Goal: Ask a question

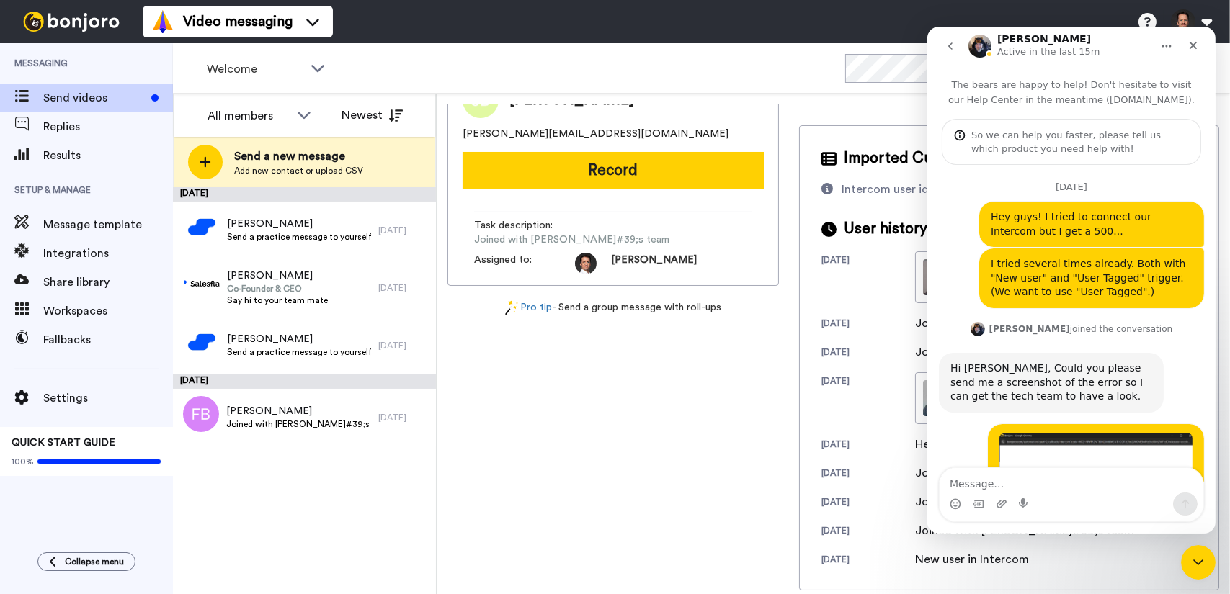
scroll to position [9, 0]
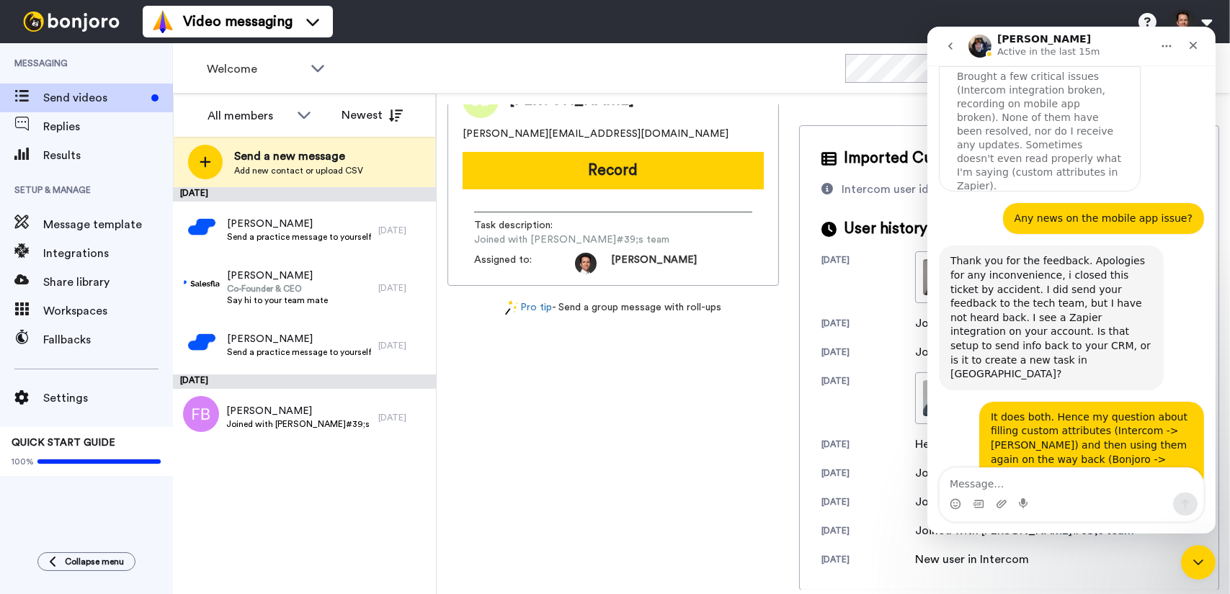
click at [1108, 474] on textarea "Message…" at bounding box center [1071, 480] width 264 height 24
click at [1106, 479] on textarea "Message…" at bounding box center [1071, 480] width 264 height 24
type textarea "I"
type textarea "I mean custom attributes (?)"
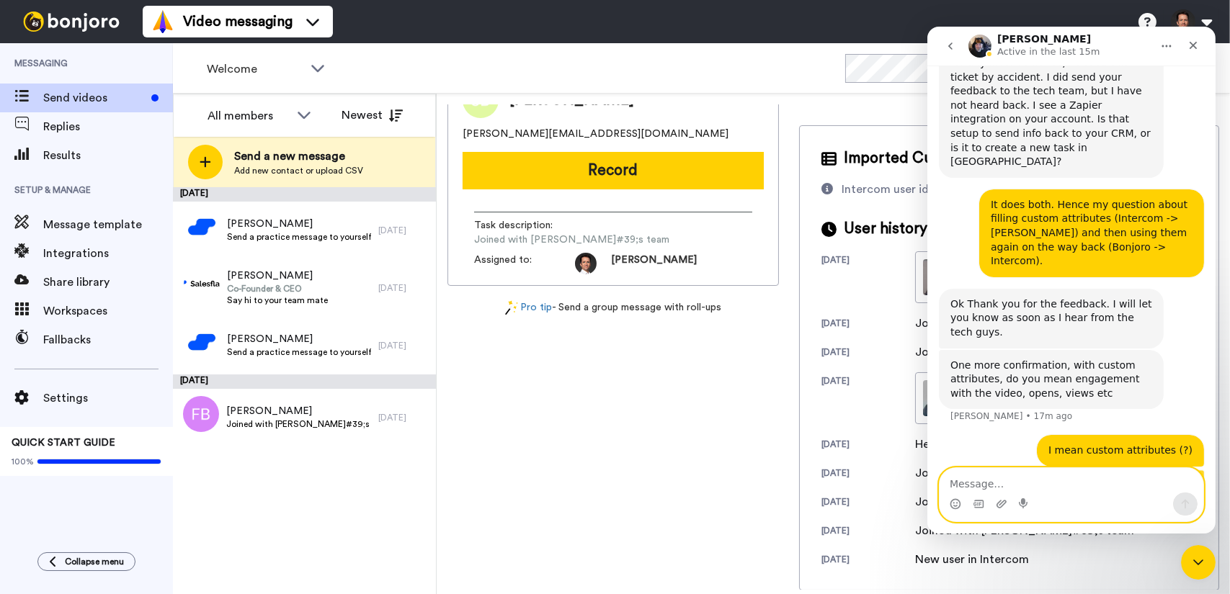
scroll to position [4821, 0]
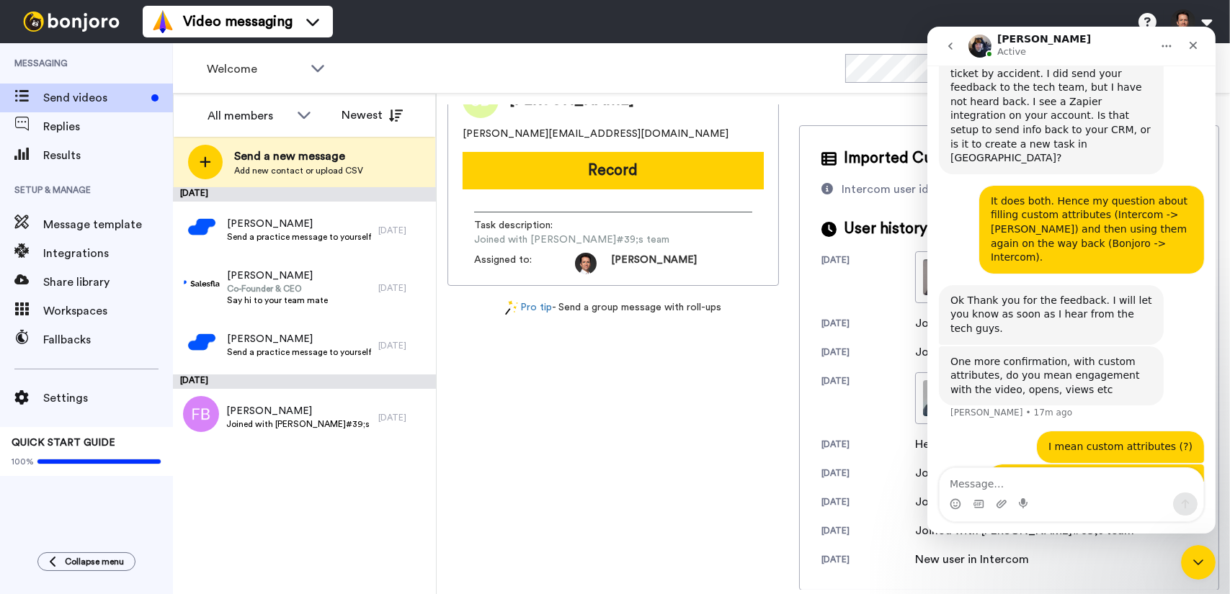
click at [1127, 473] on img "Jeroen says…" at bounding box center [1094, 550] width 193 height 155
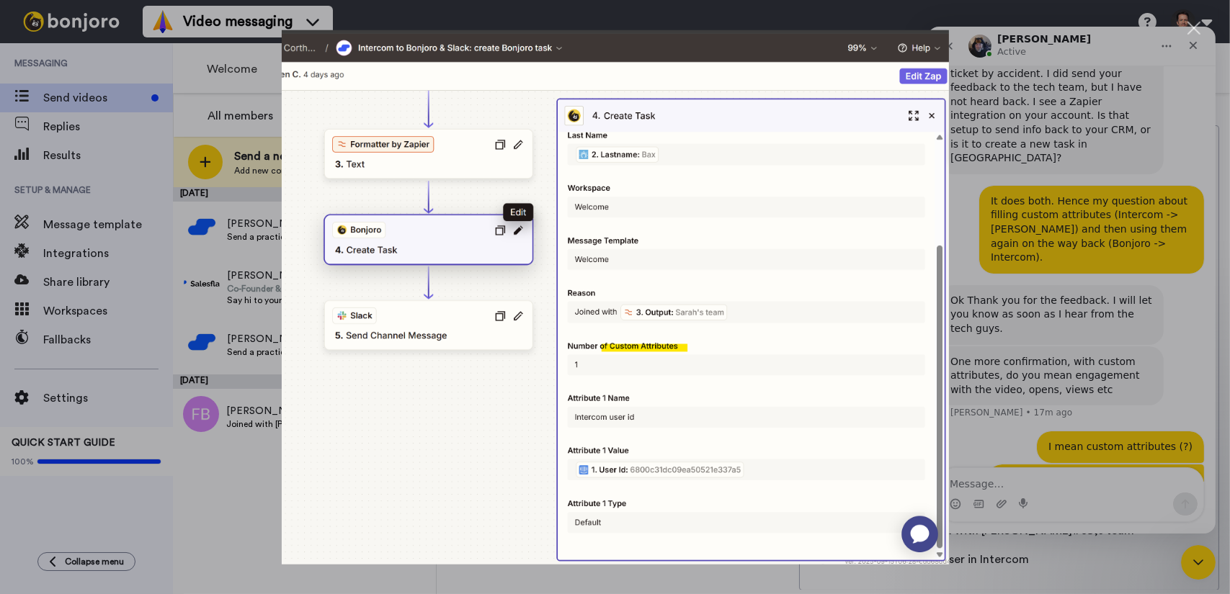
scroll to position [0, 0]
click at [1191, 28] on div "Close" at bounding box center [1194, 29] width 14 height 14
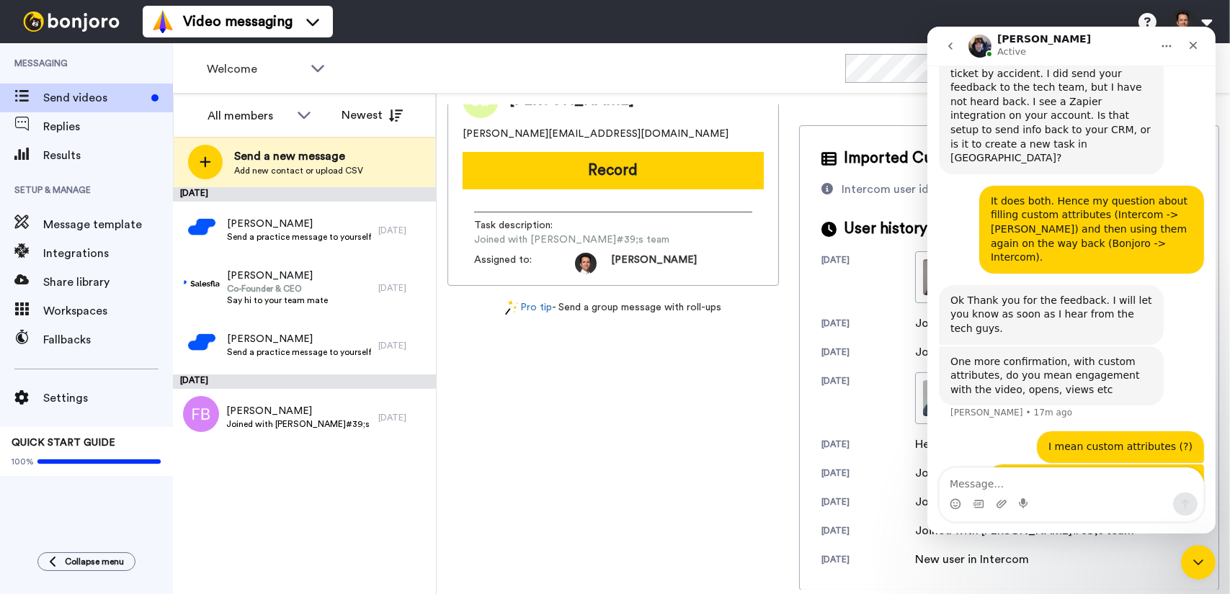
click at [1054, 494] on div "Intercom messenger" at bounding box center [1071, 504] width 264 height 23
click at [1052, 488] on textarea "Message…" at bounding box center [1071, 480] width 264 height 24
click at [1013, 490] on textarea "Message…" at bounding box center [1071, 480] width 264 height 24
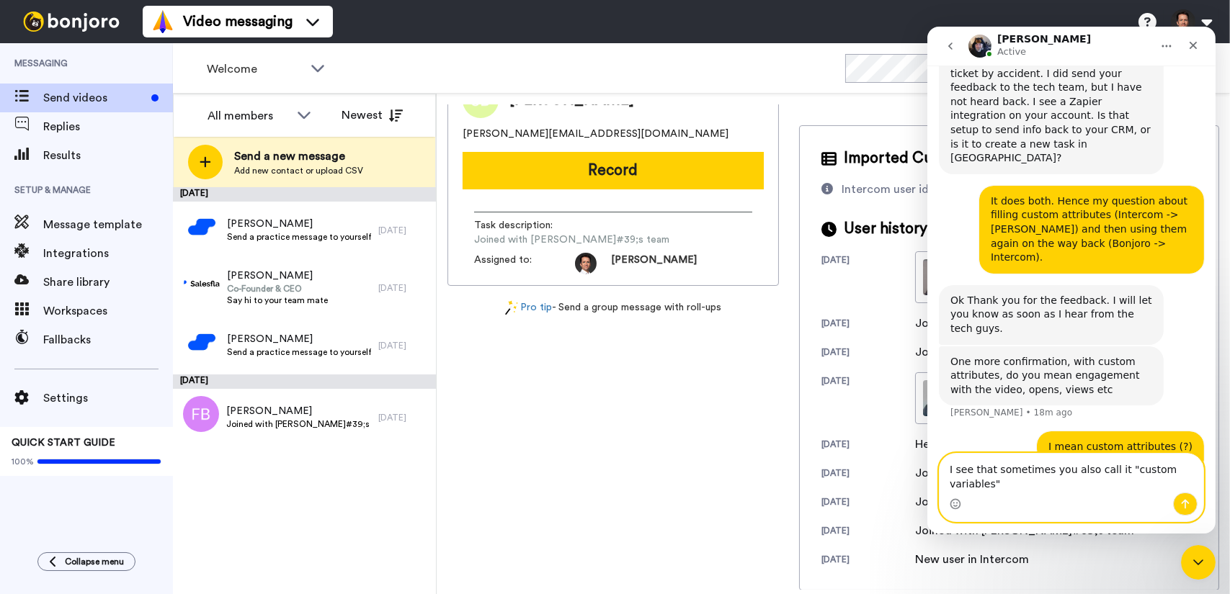
paste textarea "[URL][DOMAIN_NAME]"
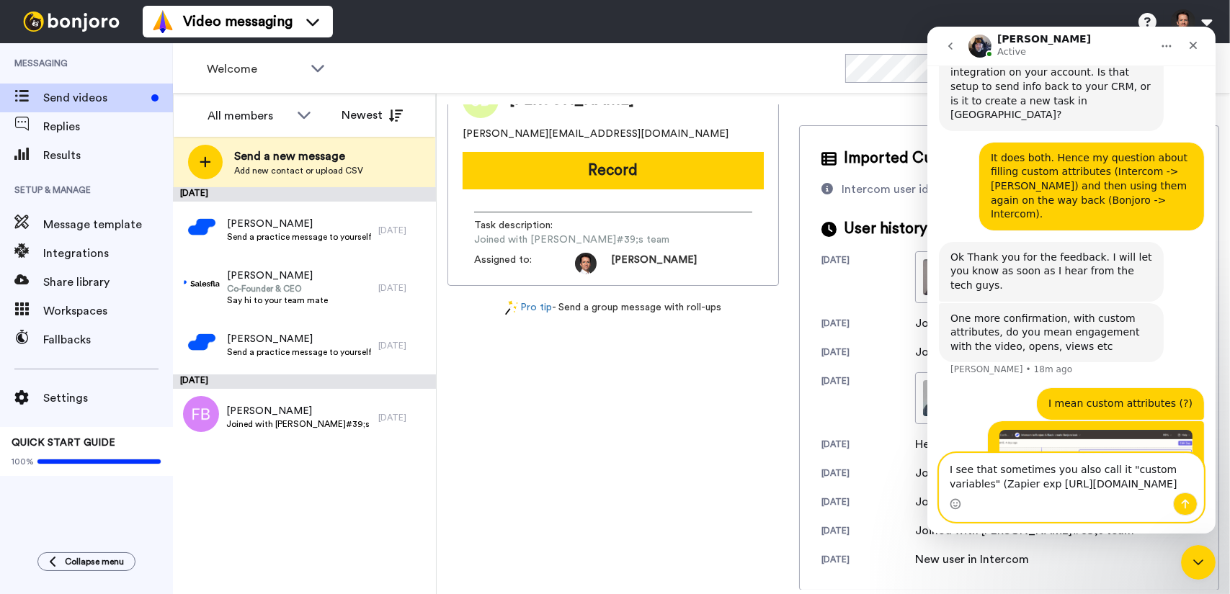
scroll to position [4878, 0]
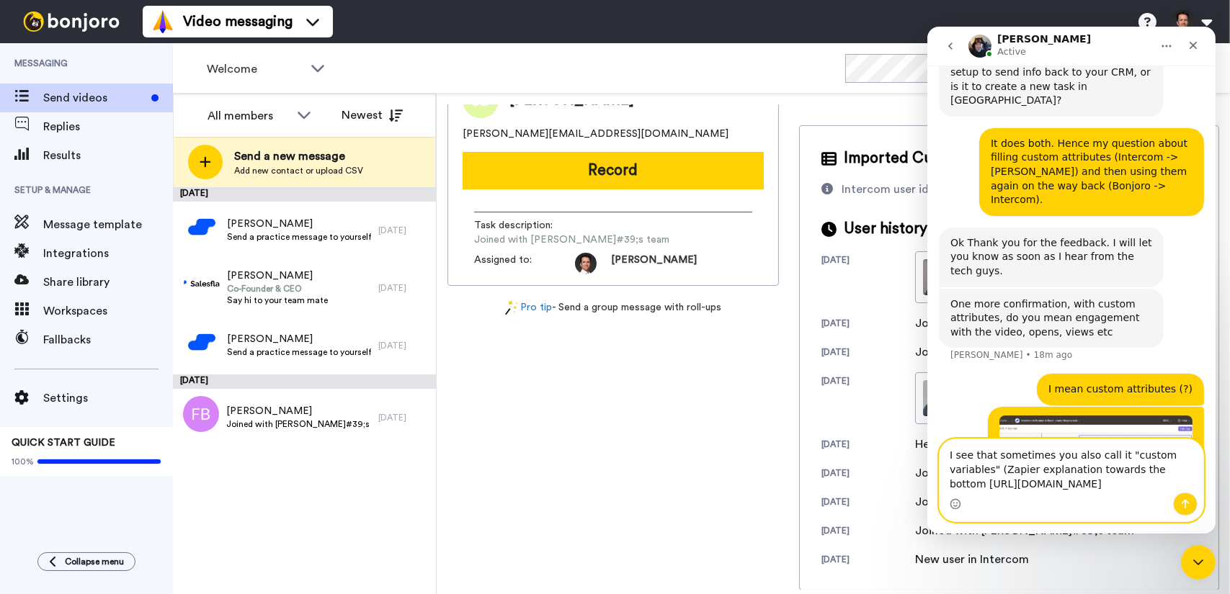
type textarea "I see that sometimes you also call it "custom variables" (Zapier explanation to…"
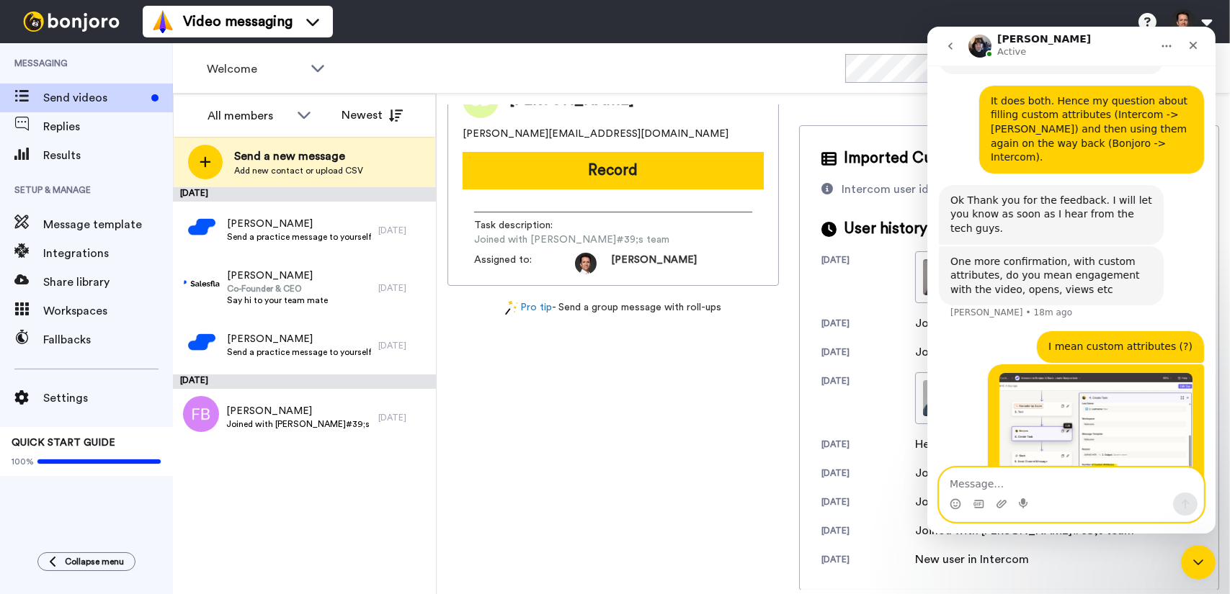
scroll to position [4925, 0]
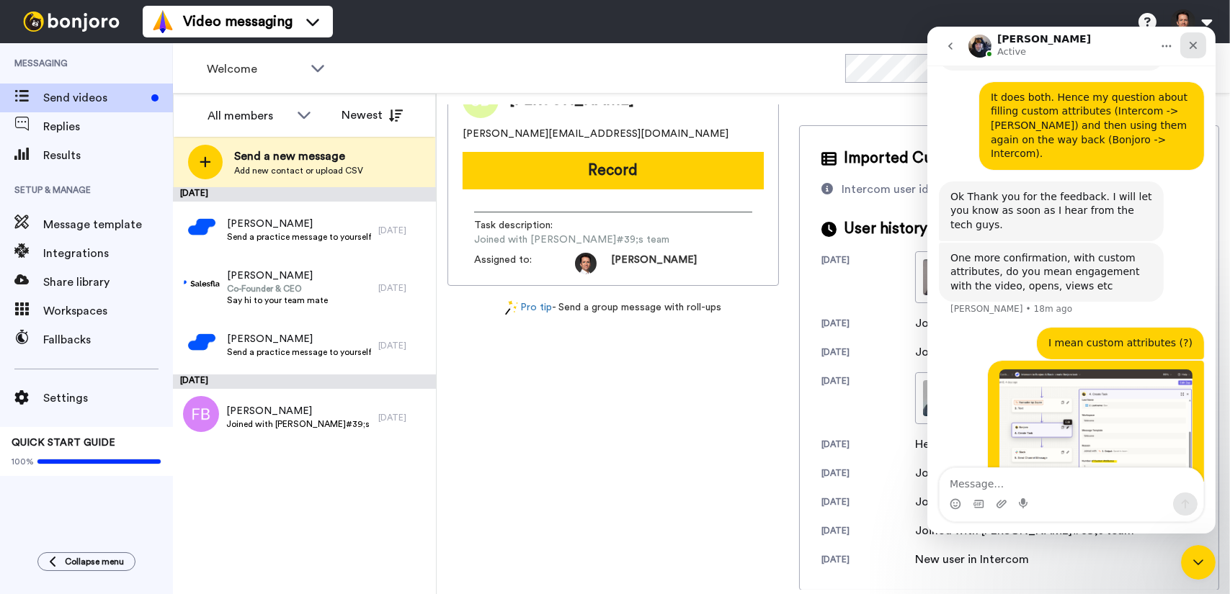
click at [1189, 46] on icon "Close" at bounding box center [1192, 46] width 12 height 12
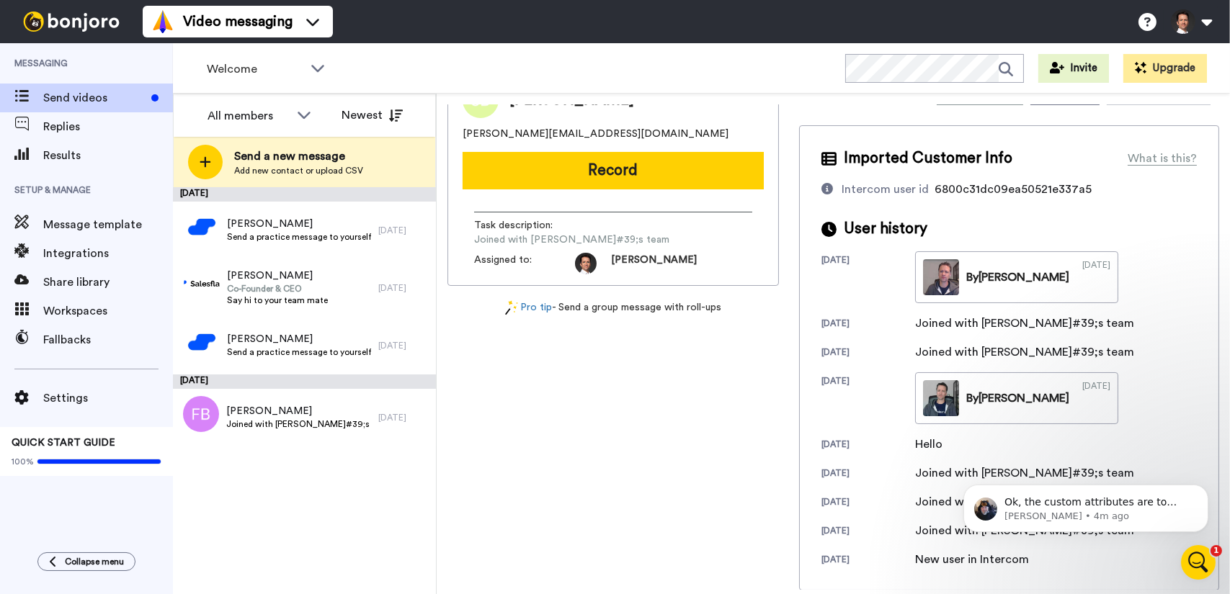
scroll to position [0, 0]
click at [1114, 496] on p "Ok, the custom attributes are to bring info to [PERSON_NAME] when a task is cre…" at bounding box center [1096, 502] width 186 height 14
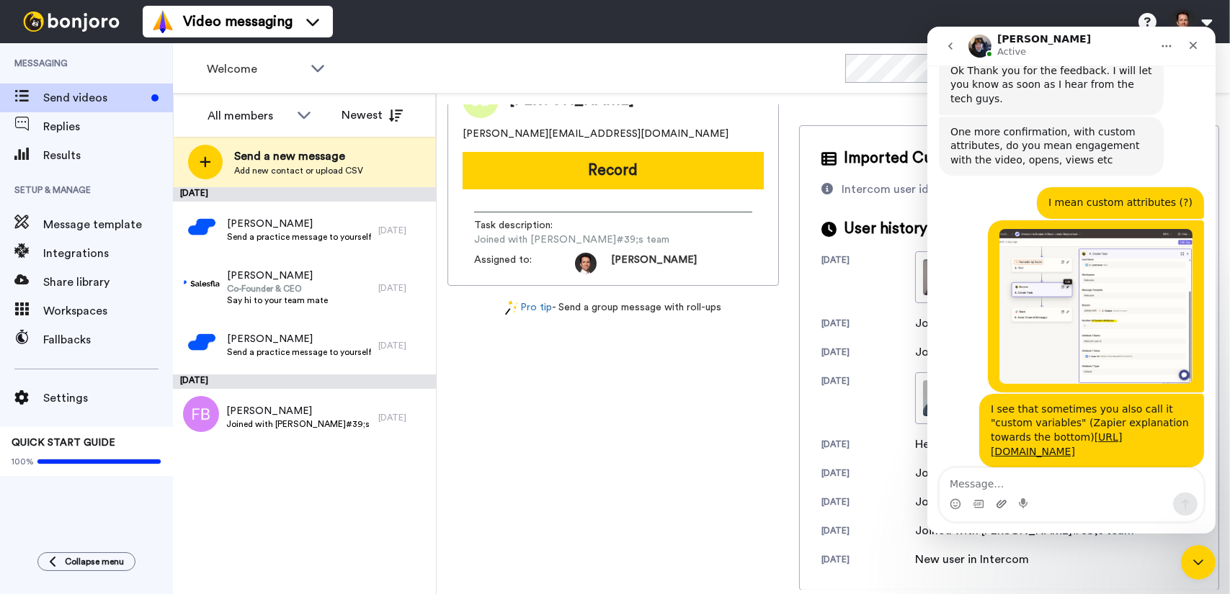
scroll to position [5080, 0]
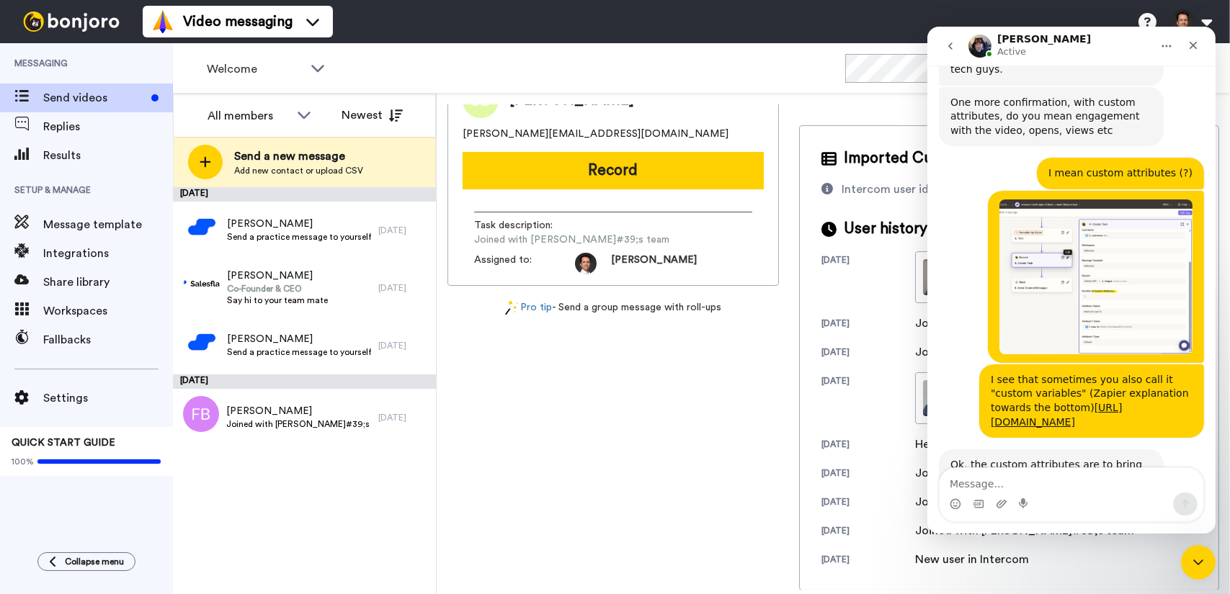
click at [998, 485] on textarea "Message…" at bounding box center [1071, 480] width 264 height 24
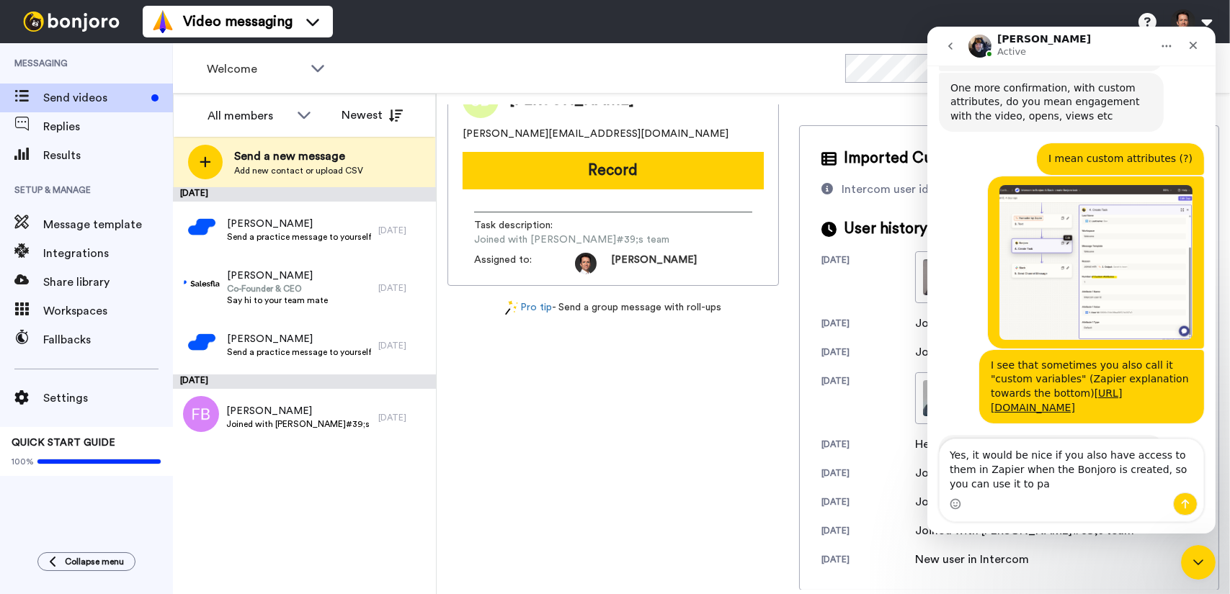
scroll to position [5109, 0]
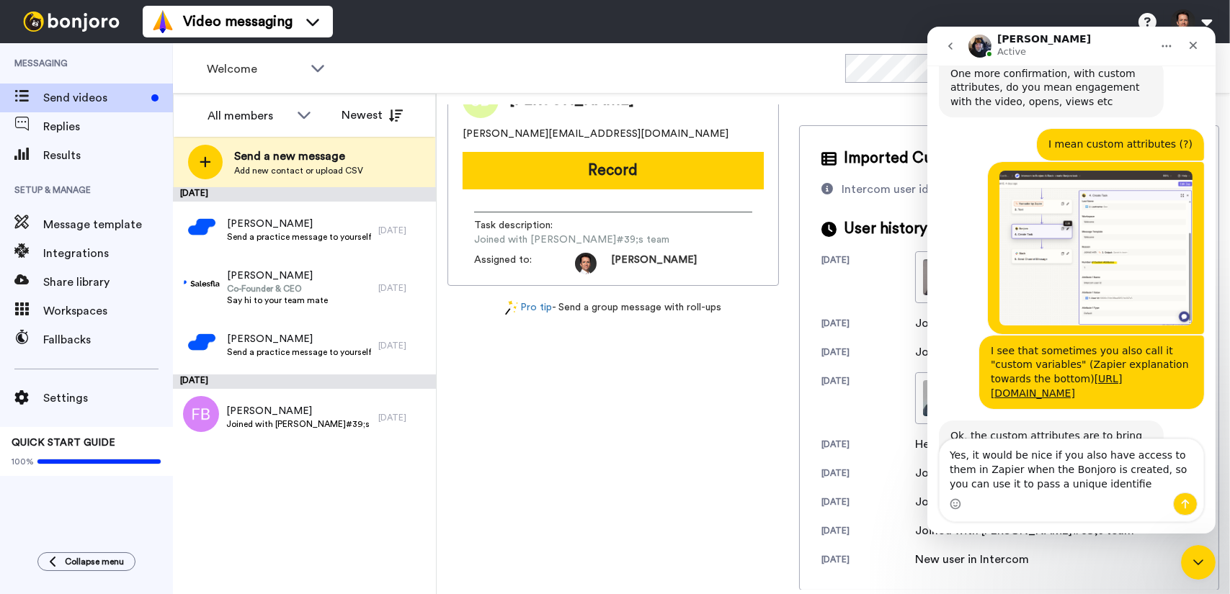
type textarea "Yes, it would be nice if you also have access to them in Zapier when the Bonjor…"
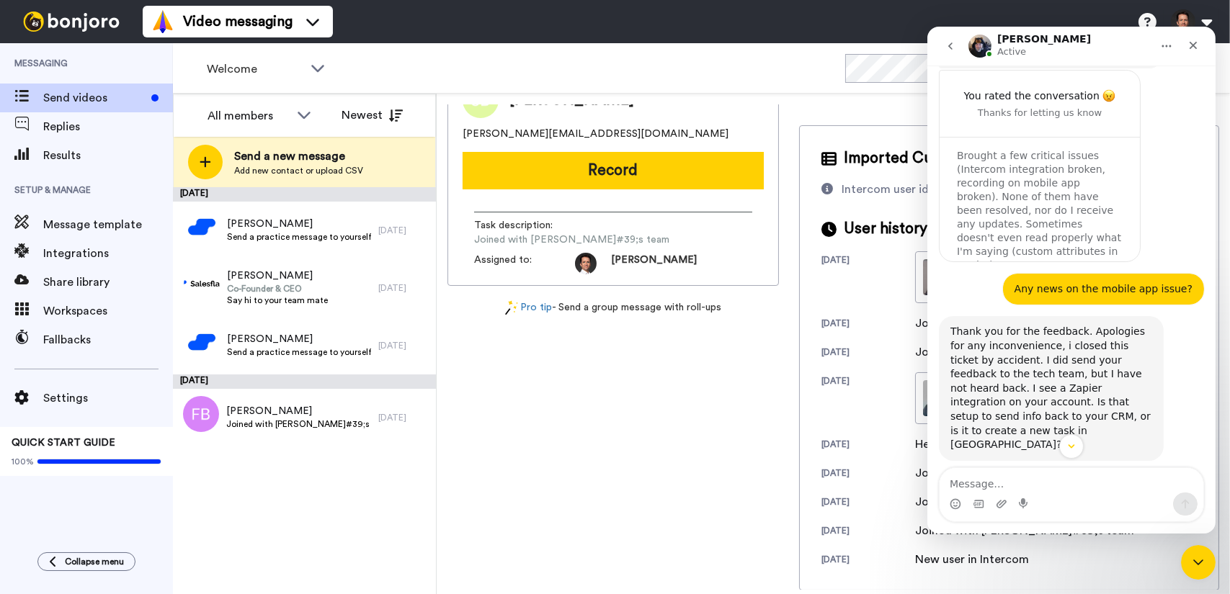
scroll to position [5165, 0]
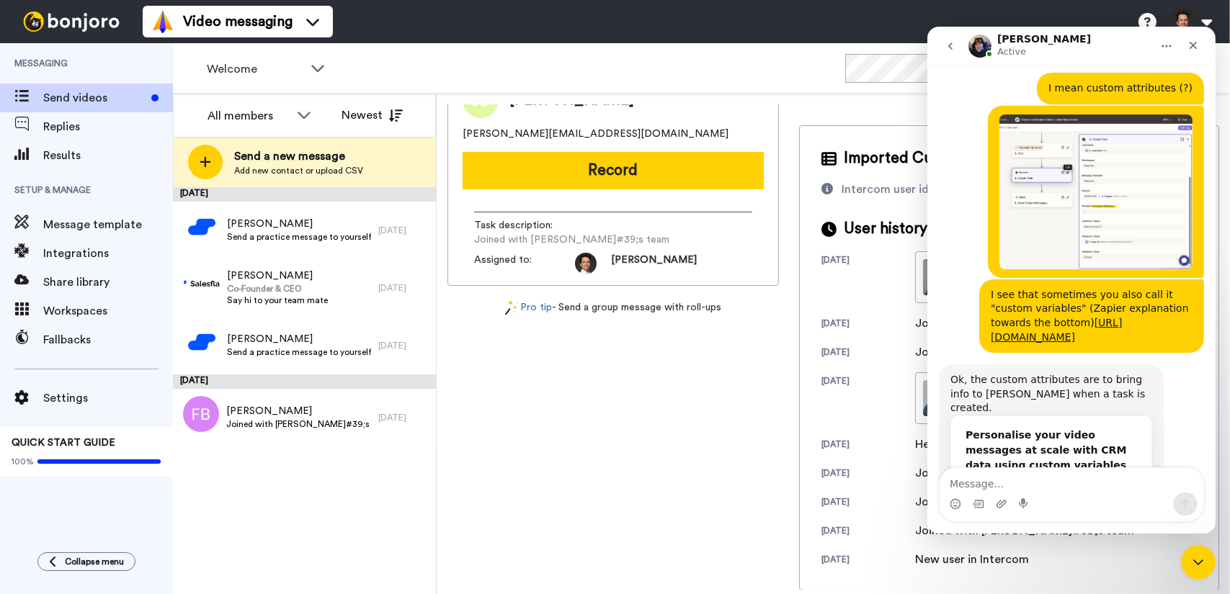
click at [1059, 486] on textarea "Message…" at bounding box center [1071, 480] width 264 height 24
click at [1057, 484] on textarea "Message…" at bounding box center [1071, 480] width 264 height 24
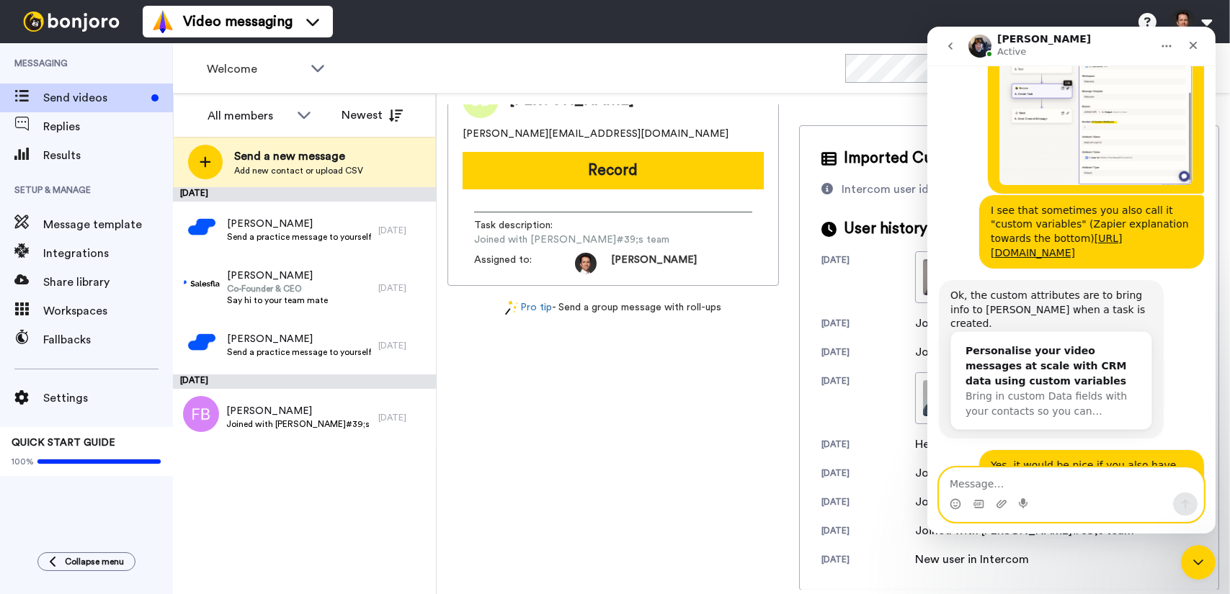
scroll to position [5251, 0]
click at [1042, 481] on textarea "Message…" at bounding box center [1071, 480] width 264 height 24
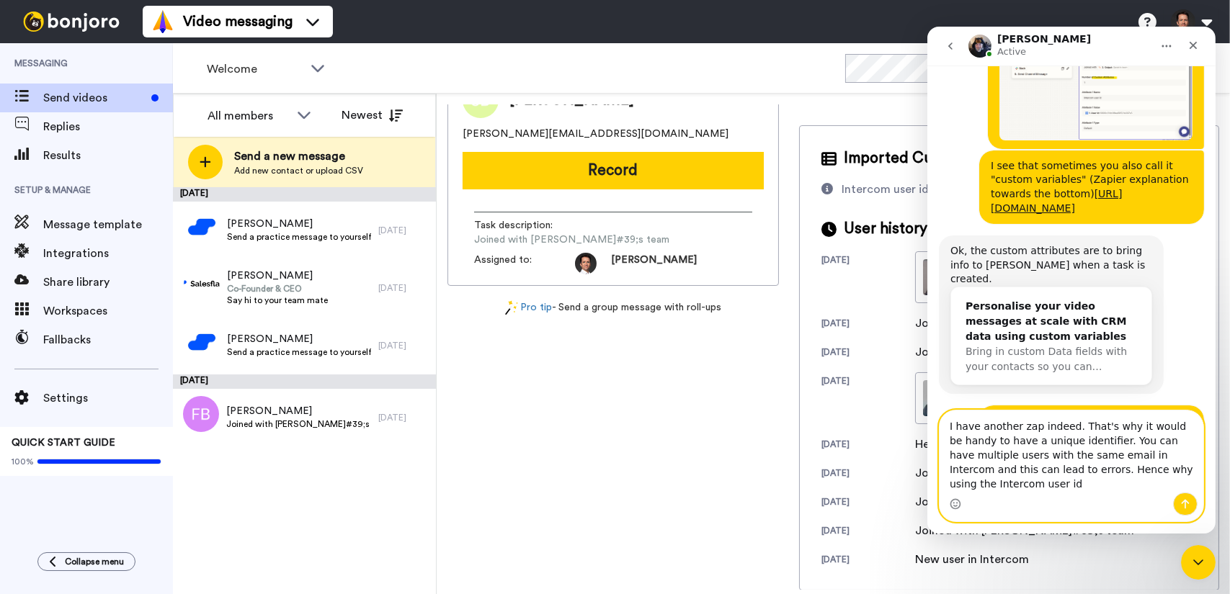
scroll to position [5308, 0]
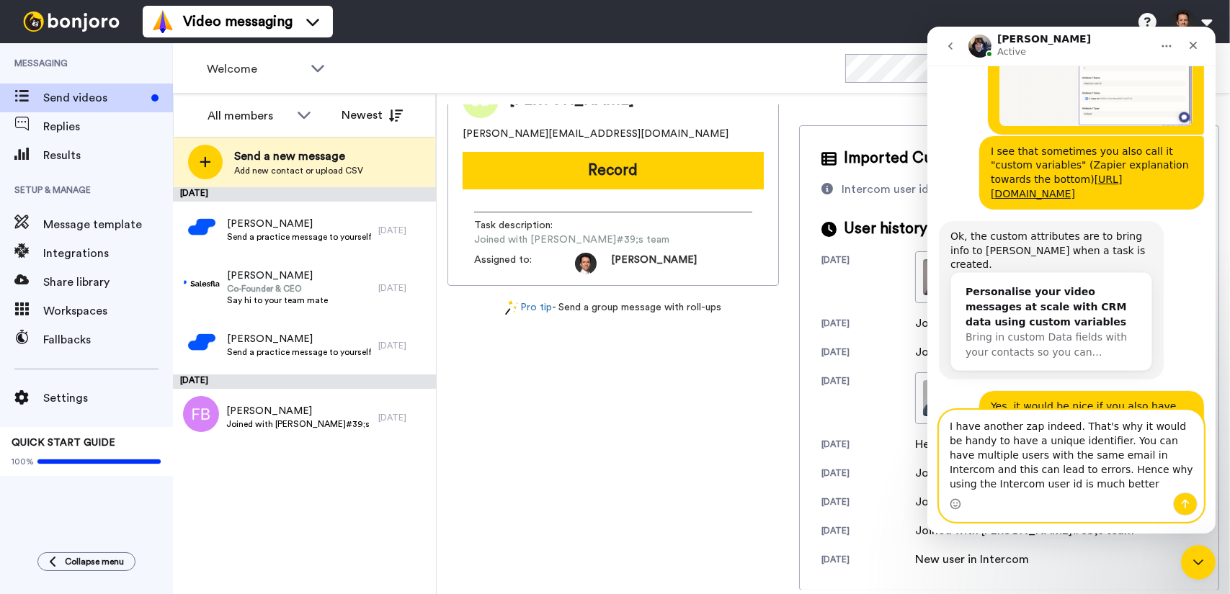
type textarea "I have another zap indeed. That's why it would be handy to have a unique identi…"
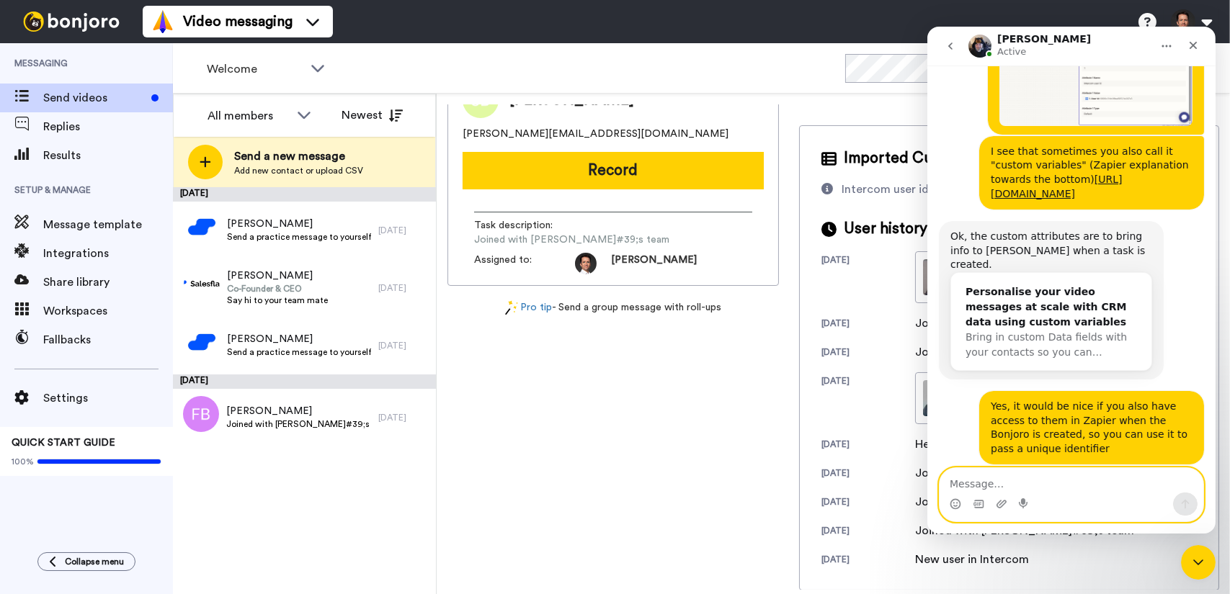
scroll to position [5364, 0]
